Goal: Transaction & Acquisition: Purchase product/service

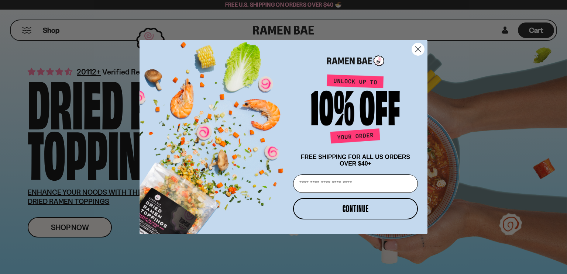
click at [415, 43] on circle "Close dialog" at bounding box center [418, 49] width 12 height 12
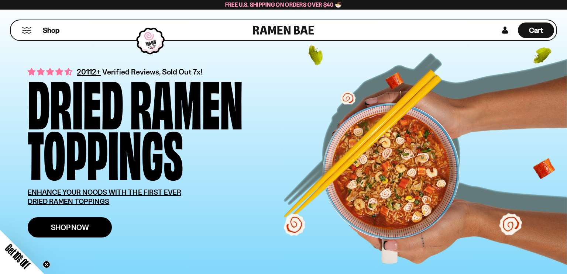
click at [81, 231] on span "Shop Now" at bounding box center [70, 228] width 38 height 8
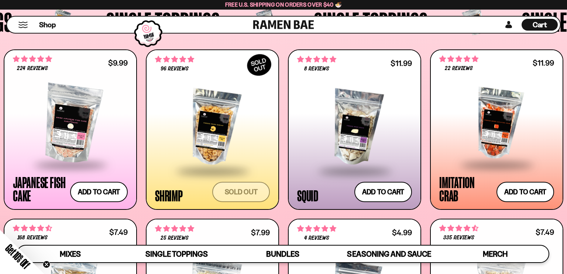
scroll to position [660, 0]
